Goal: Transaction & Acquisition: Obtain resource

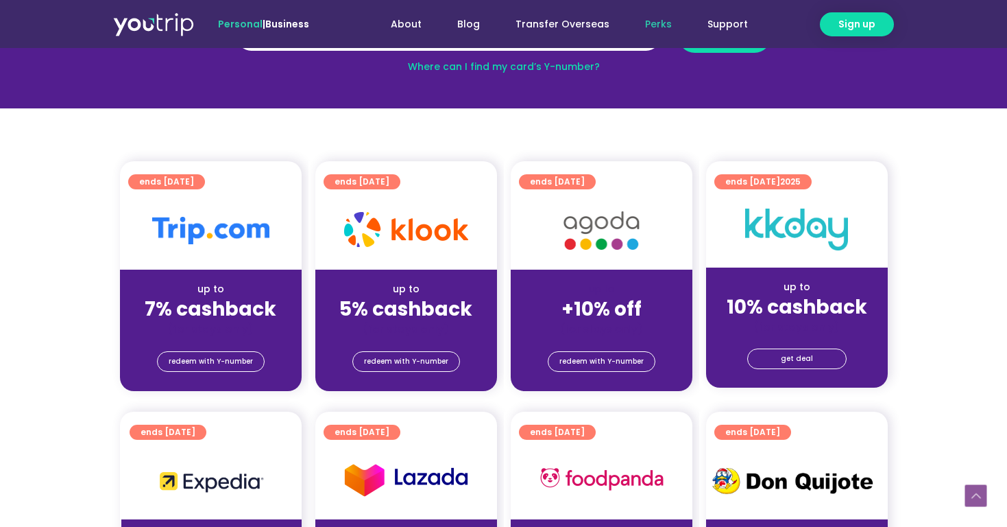
scroll to position [239, 0]
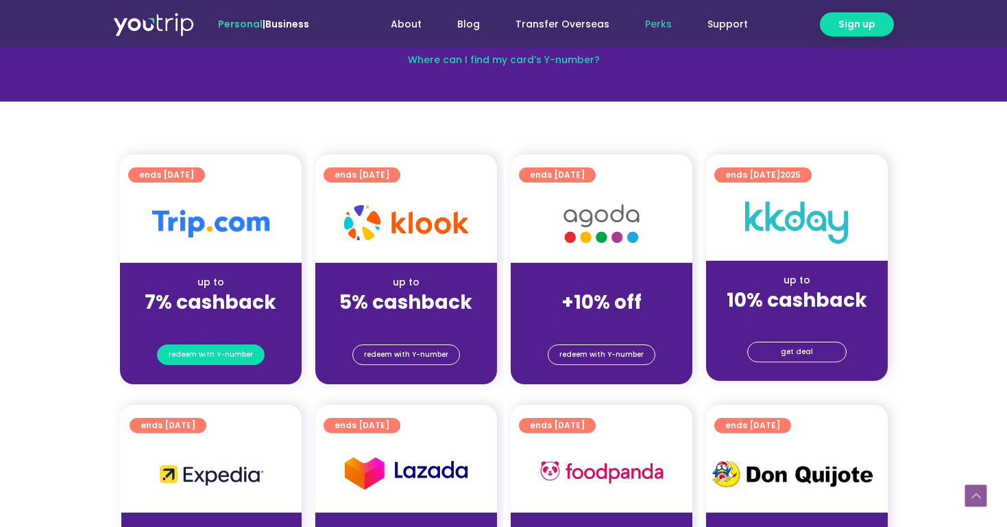
click at [239, 353] on span "redeem with Y-number" at bounding box center [211, 354] width 84 height 19
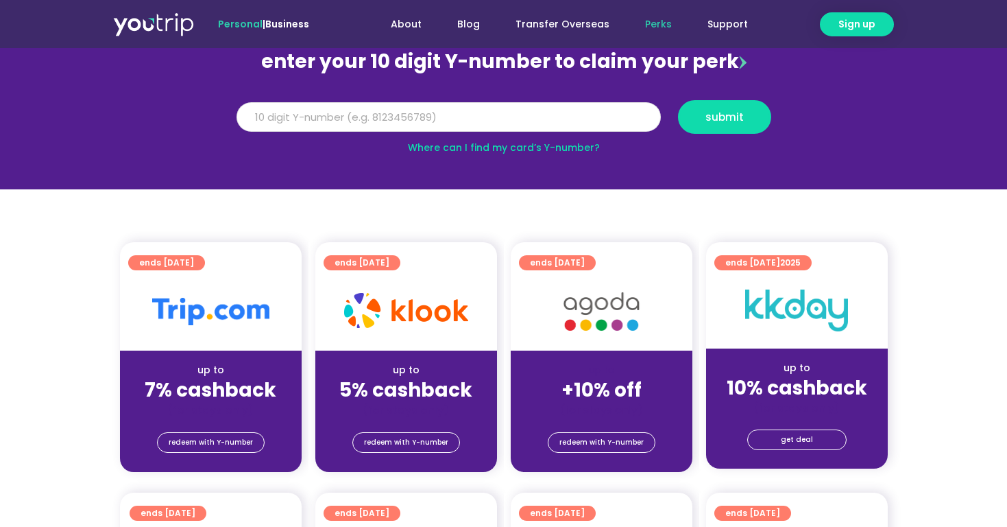
click at [330, 111] on input "Y Number" at bounding box center [449, 117] width 424 height 30
type input "8144818377"
click at [721, 115] on span "submit" at bounding box center [725, 117] width 38 height 10
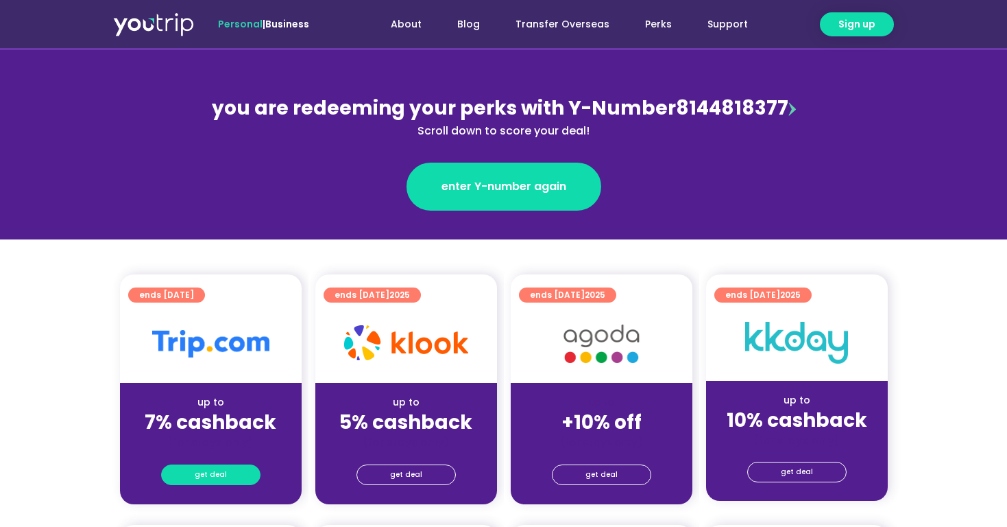
click at [206, 478] on span "get deal" at bounding box center [211, 474] width 32 height 19
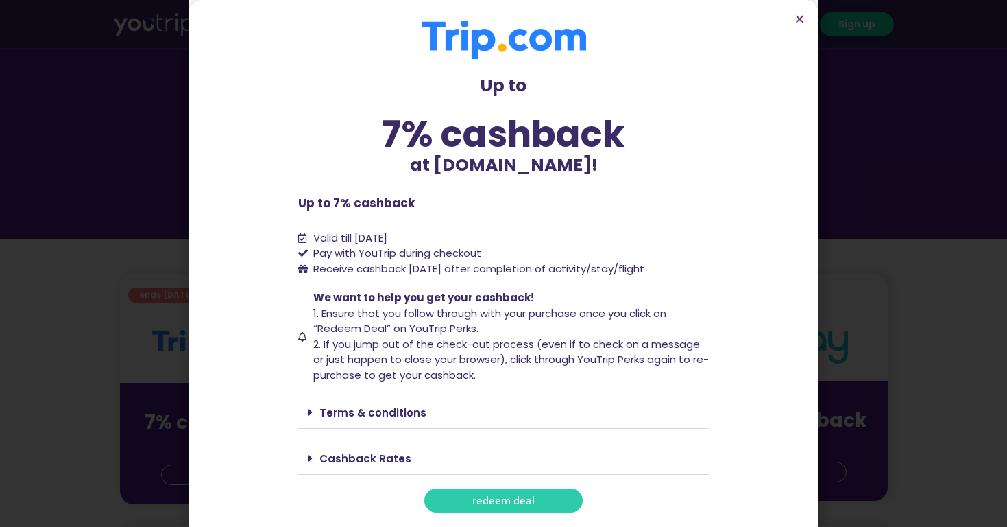
click at [472, 495] on span "redeem deal" at bounding box center [503, 500] width 62 height 10
click at [553, 494] on link "redeem deal" at bounding box center [503, 500] width 158 height 24
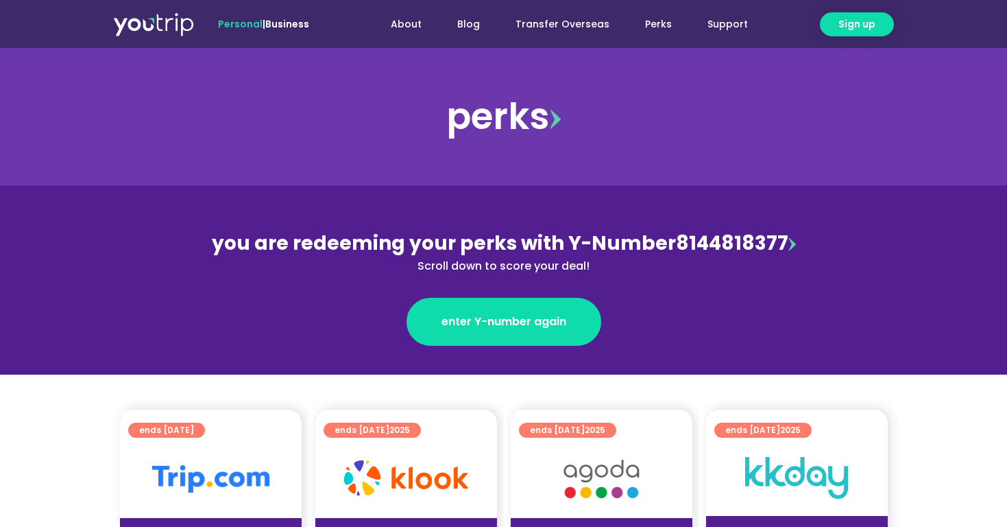
click at [492, 317] on span "enter Y-number again" at bounding box center [504, 321] width 125 height 16
click at [789, 243] on img at bounding box center [793, 244] width 8 height 14
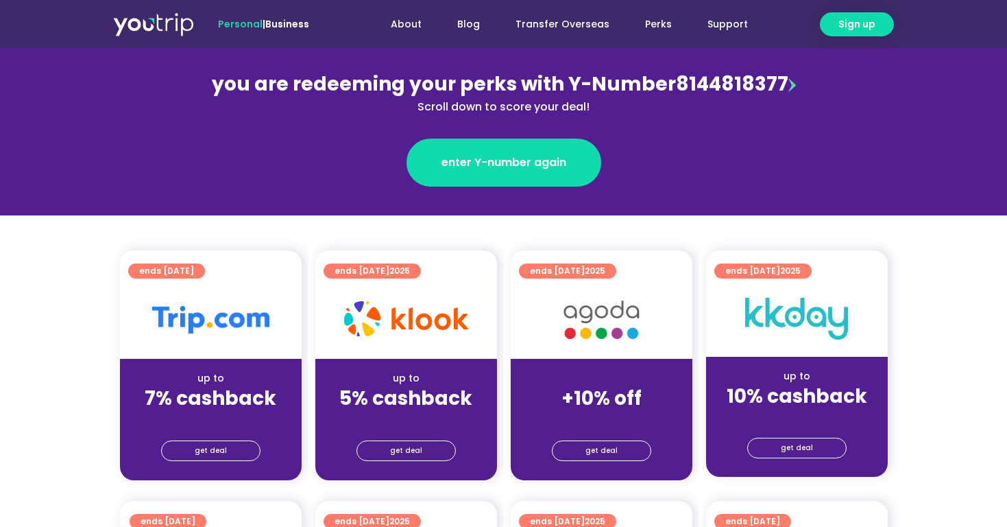
scroll to position [171, 0]
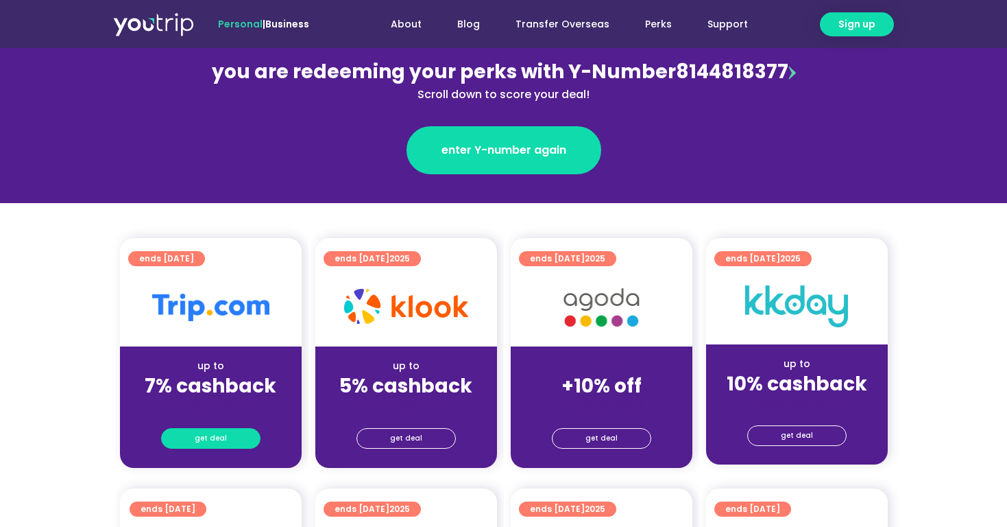
click at [225, 433] on link "get deal" at bounding box center [210, 438] width 99 height 21
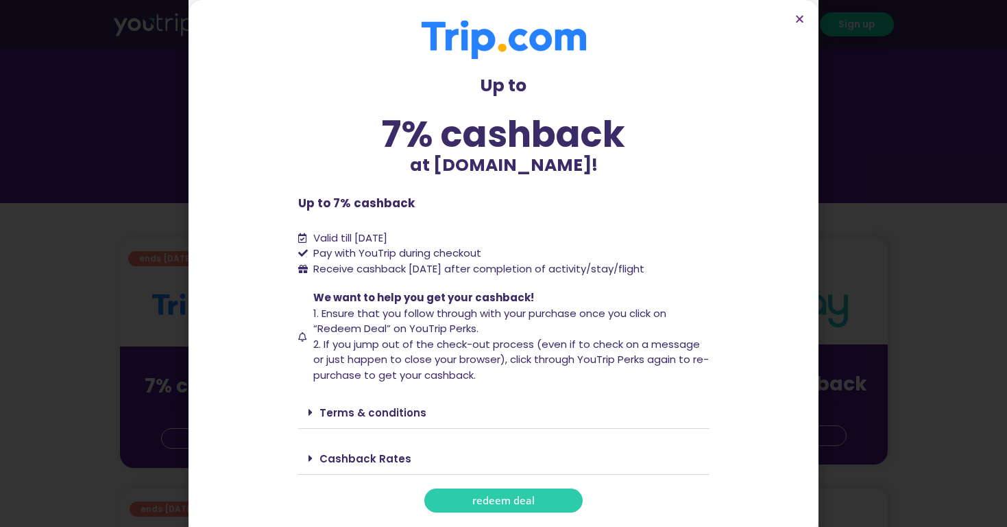
click at [523, 495] on span "redeem deal" at bounding box center [503, 500] width 62 height 10
